Goal: Task Accomplishment & Management: Use online tool/utility

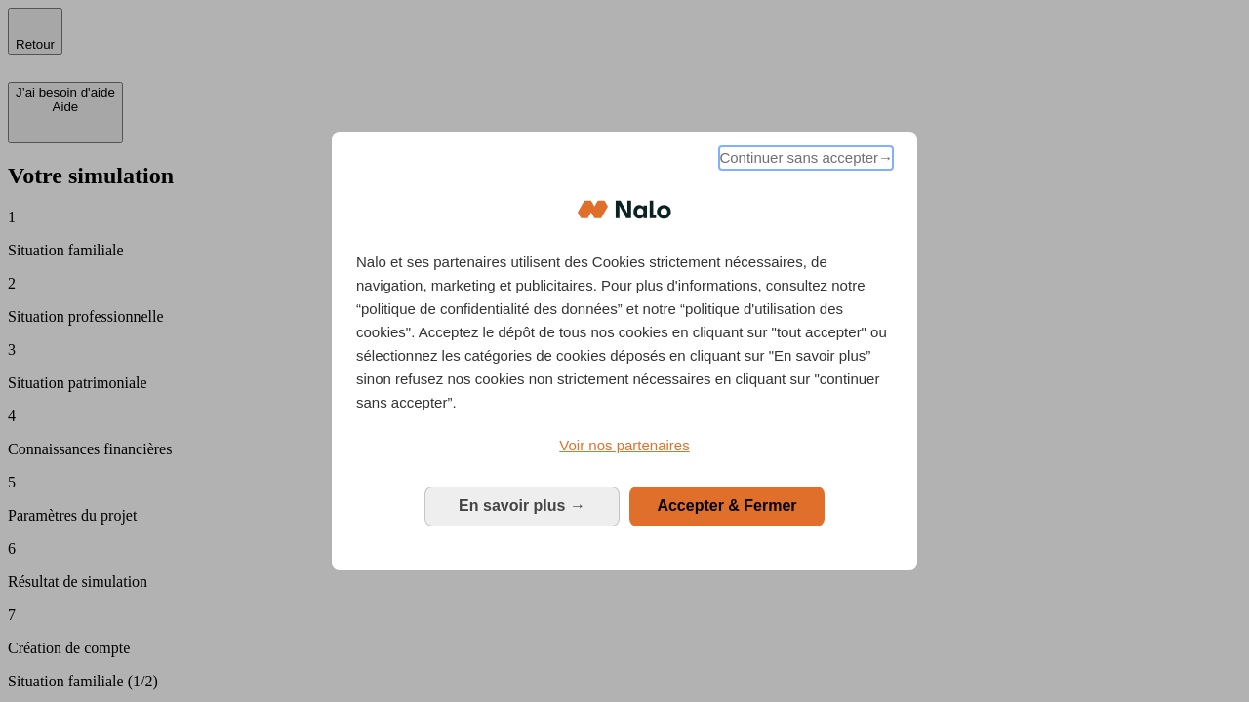
click at [804, 161] on span "Continuer sans accepter →" at bounding box center [806, 157] width 174 height 23
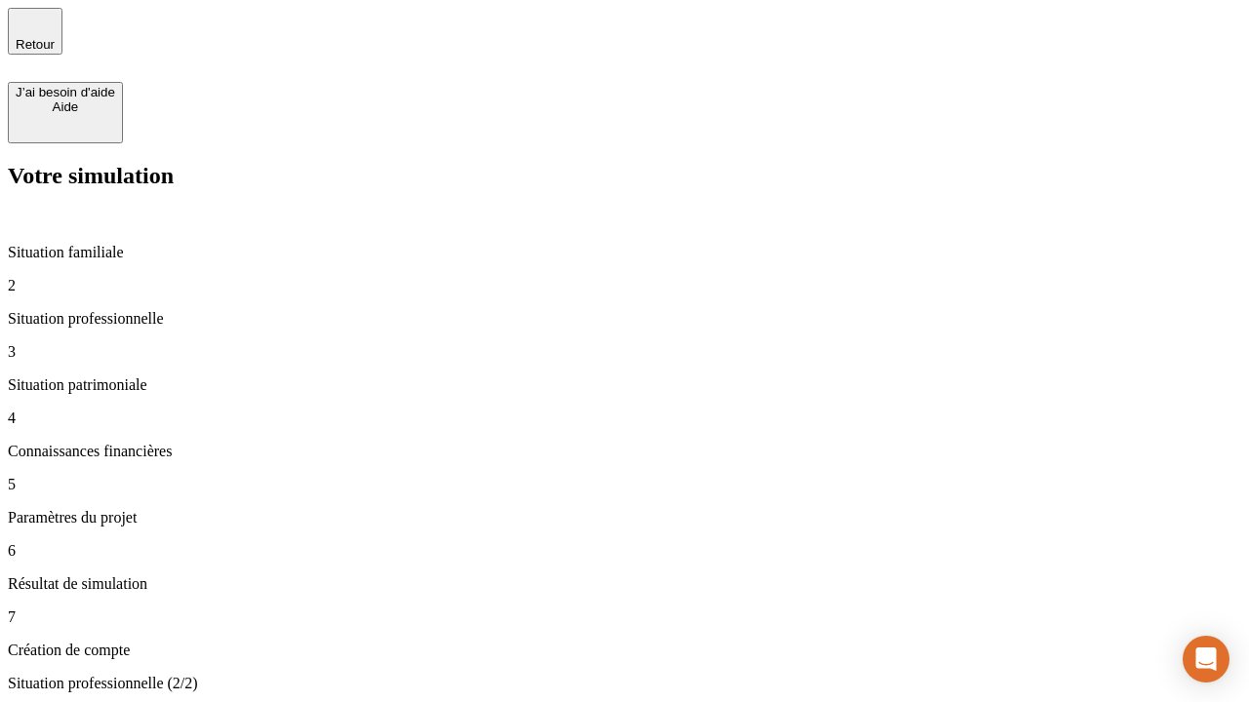
type input "70 000"
type input "1 000"
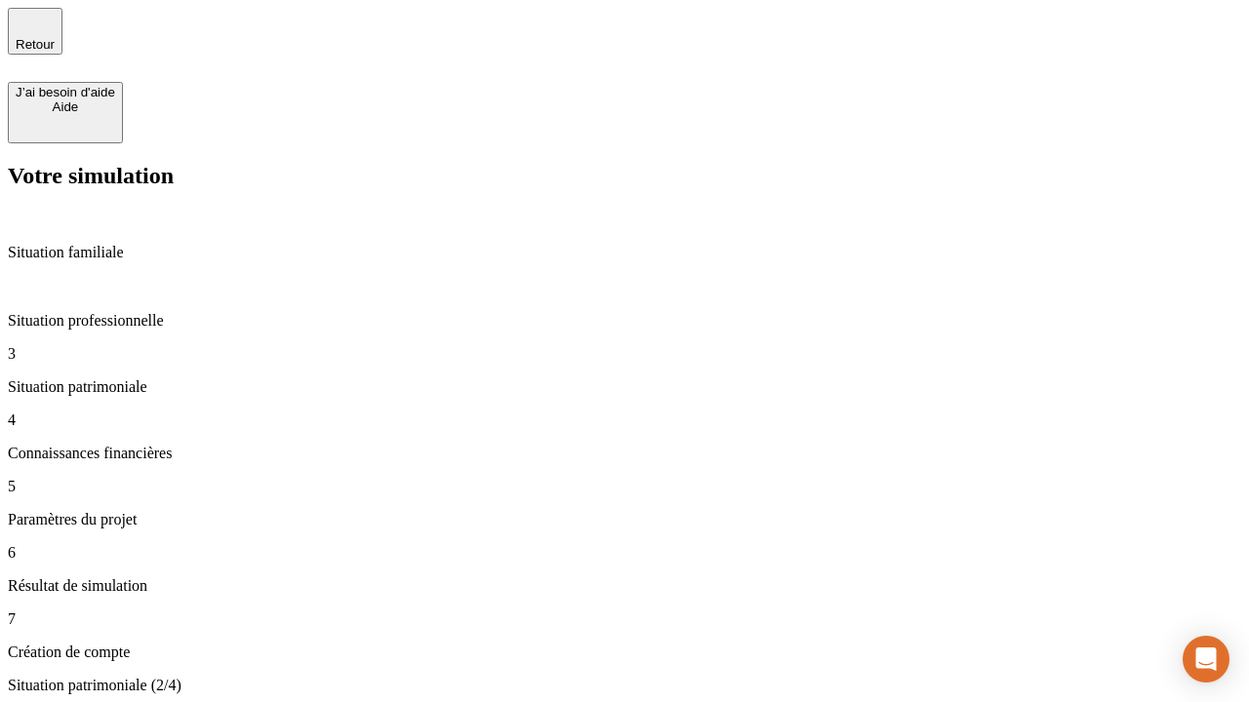
type input "800"
type input "6"
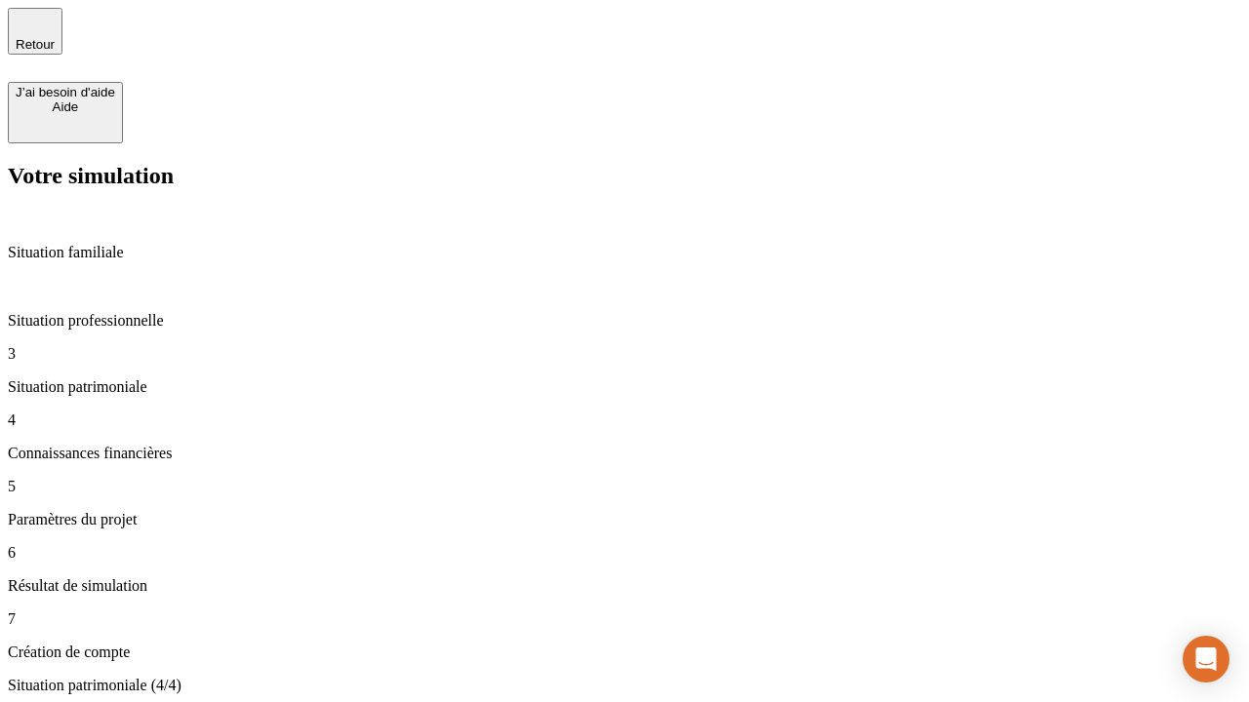
type input "400"
type input "3"
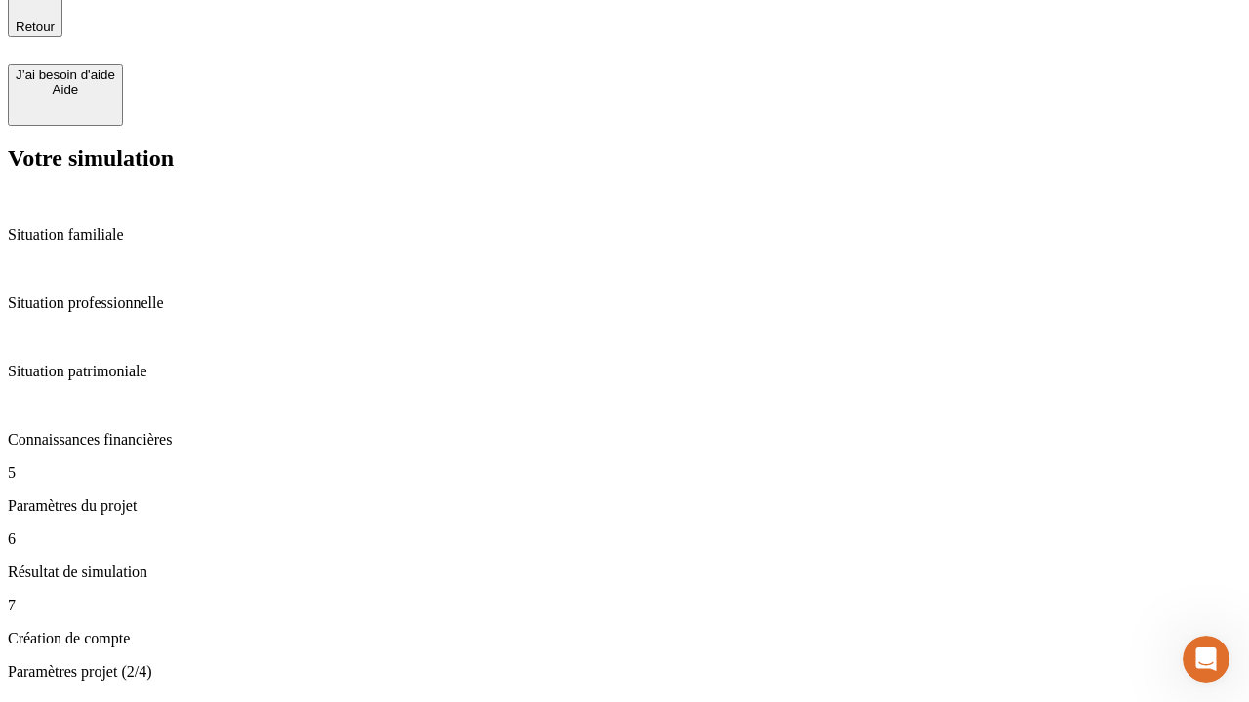
type input "35"
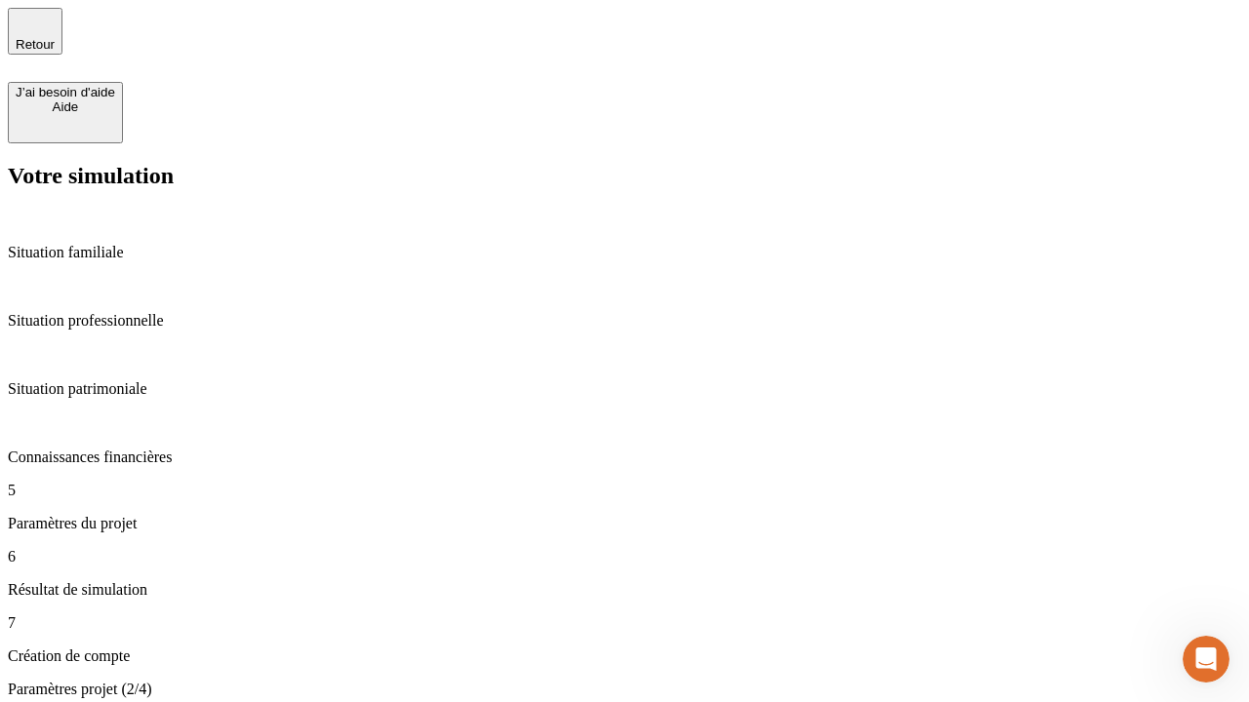
type input "500"
type input "640"
